Goal: Complete application form: Complete application form

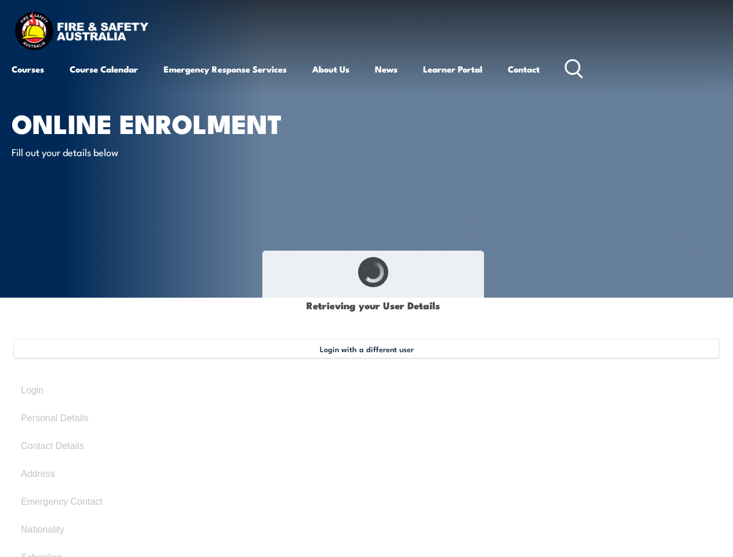
type input "Lauren"
type input "[PERSON_NAME]"
type input "[DATE]"
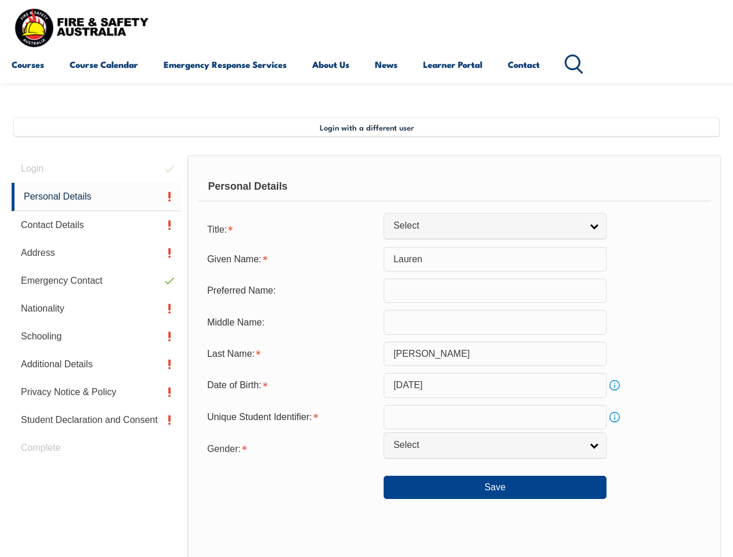
scroll to position [281, 0]
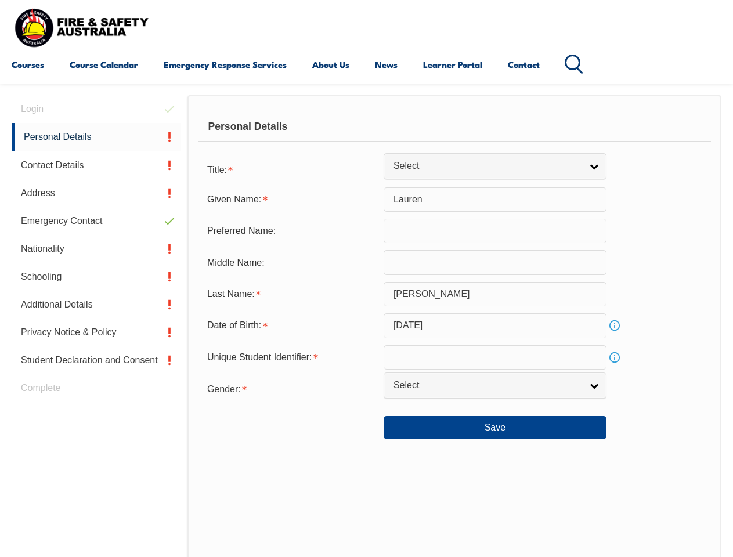
click at [366, 137] on div "Personal Details" at bounding box center [454, 127] width 513 height 29
click at [366, 326] on div "Date of Birth:" at bounding box center [291, 325] width 186 height 22
click at [96, 109] on div "Login Personal Details Contact Details Address Emergency Contact Nationality Sc…" at bounding box center [100, 396] width 176 height 603
click at [96, 137] on link "Personal Details" at bounding box center [96, 137] width 169 height 28
click at [96, 165] on link "Contact Details" at bounding box center [96, 165] width 169 height 28
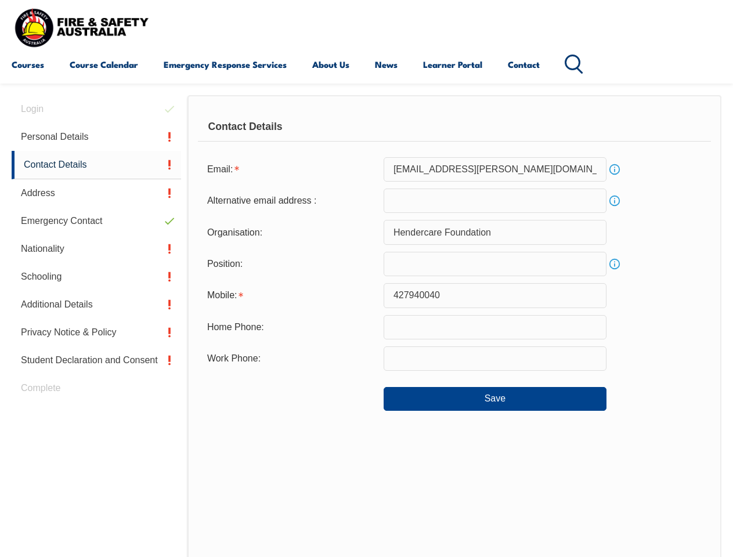
click at [96, 193] on link "Address" at bounding box center [96, 193] width 169 height 28
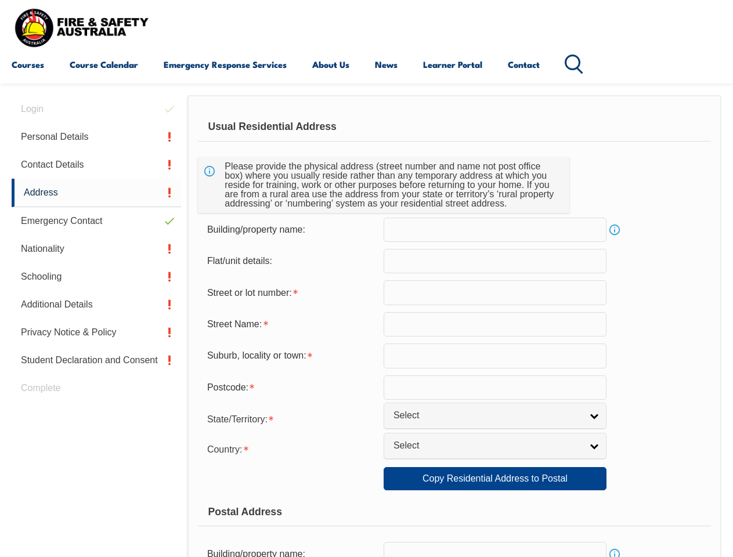
click at [96, 221] on link "Emergency Contact" at bounding box center [96, 221] width 169 height 28
